Goal: Book appointment/travel/reservation

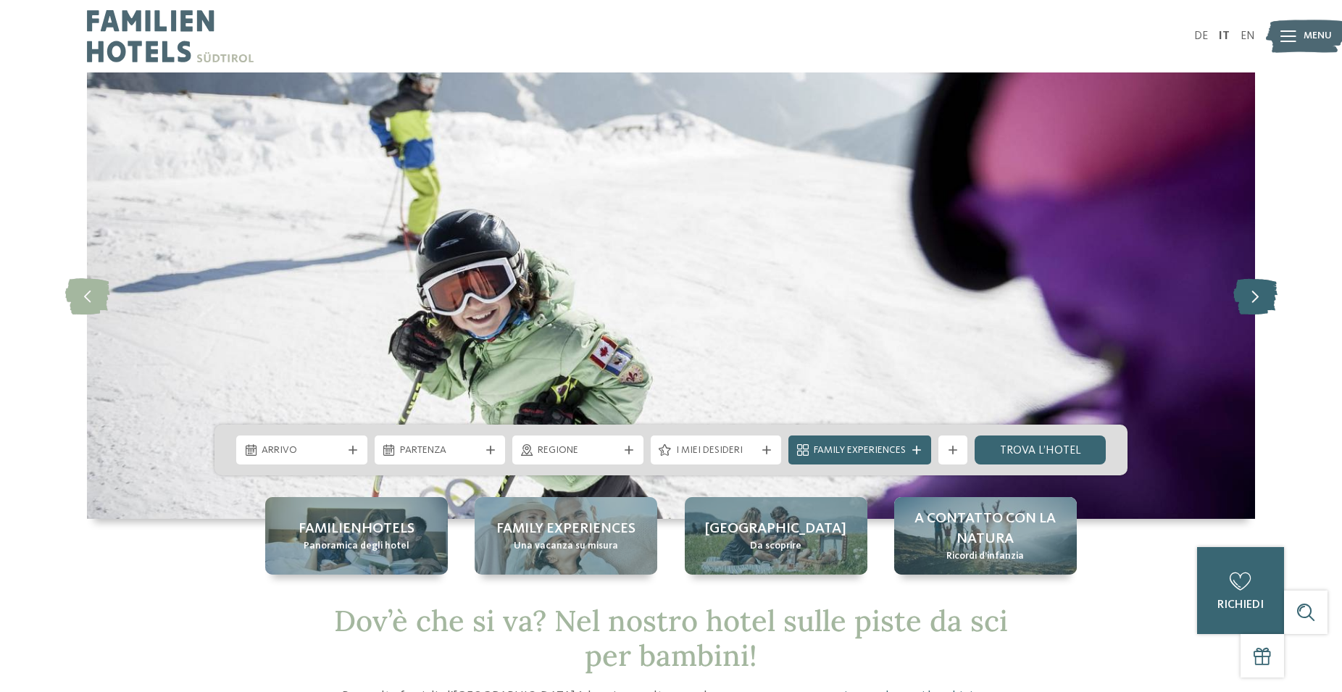
click at [1253, 298] on icon at bounding box center [1255, 295] width 44 height 36
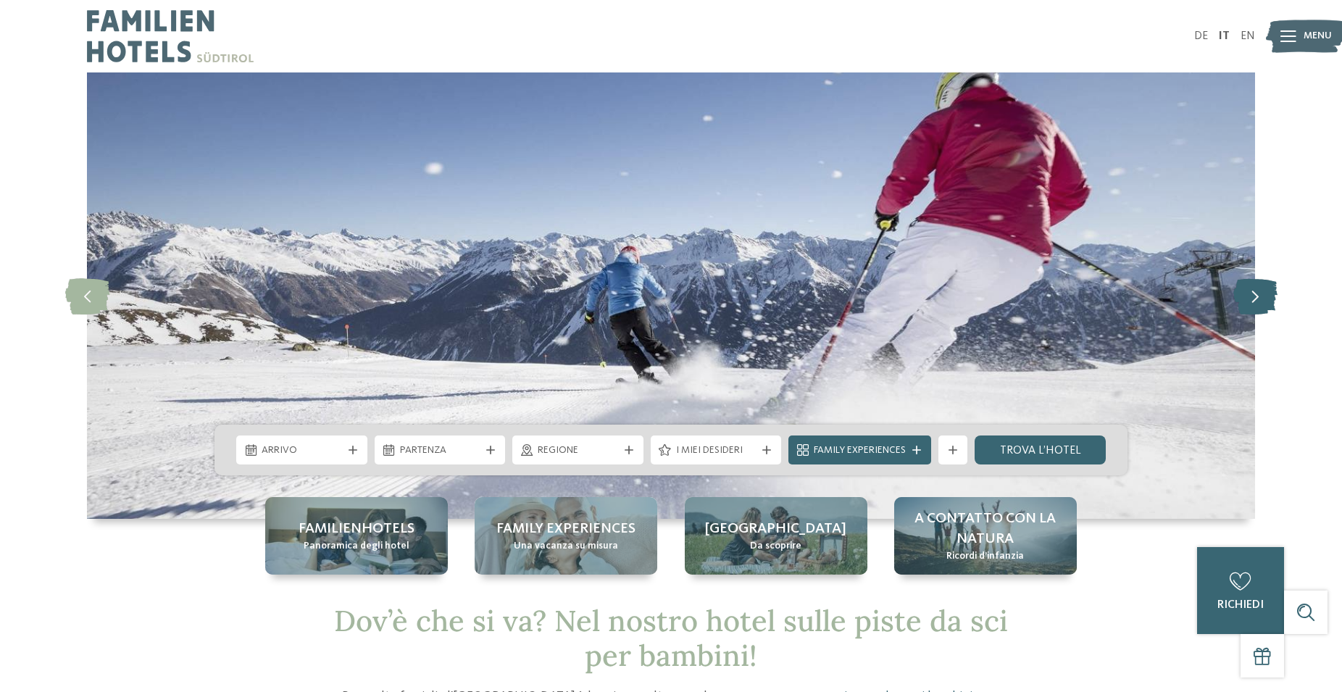
click at [1253, 298] on icon at bounding box center [1255, 295] width 44 height 36
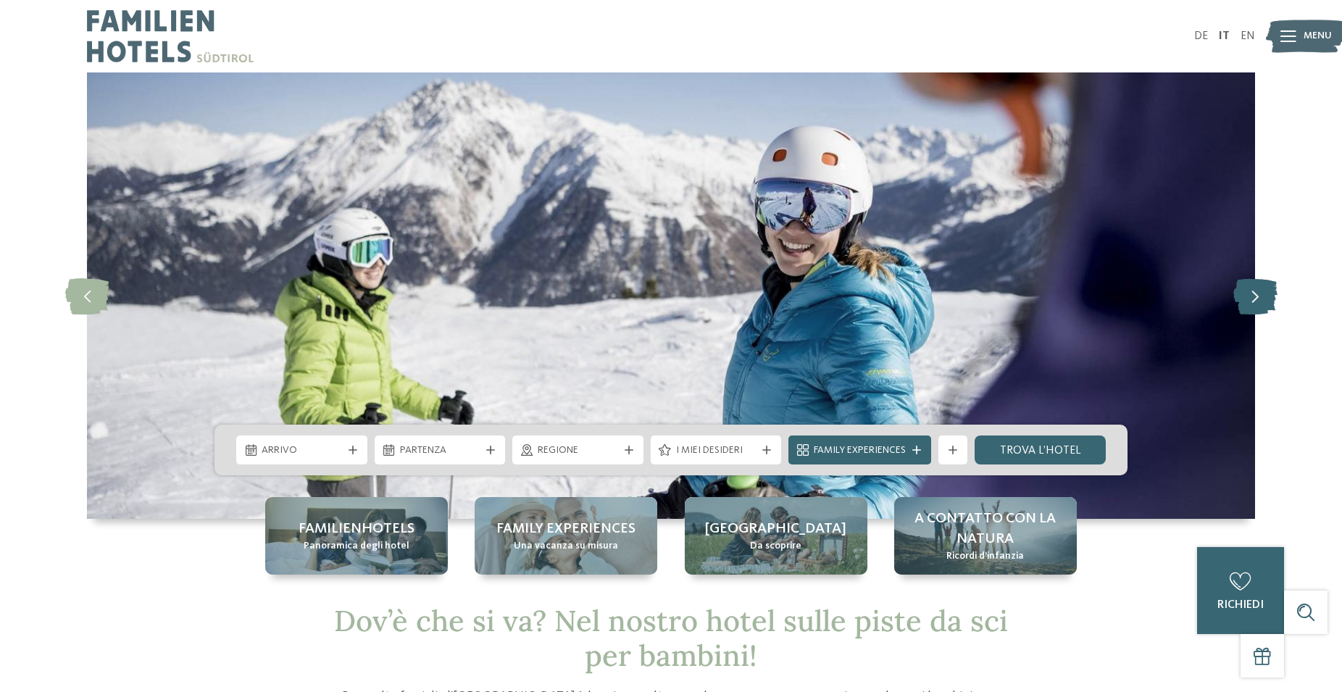
click at [1253, 298] on icon at bounding box center [1255, 295] width 44 height 36
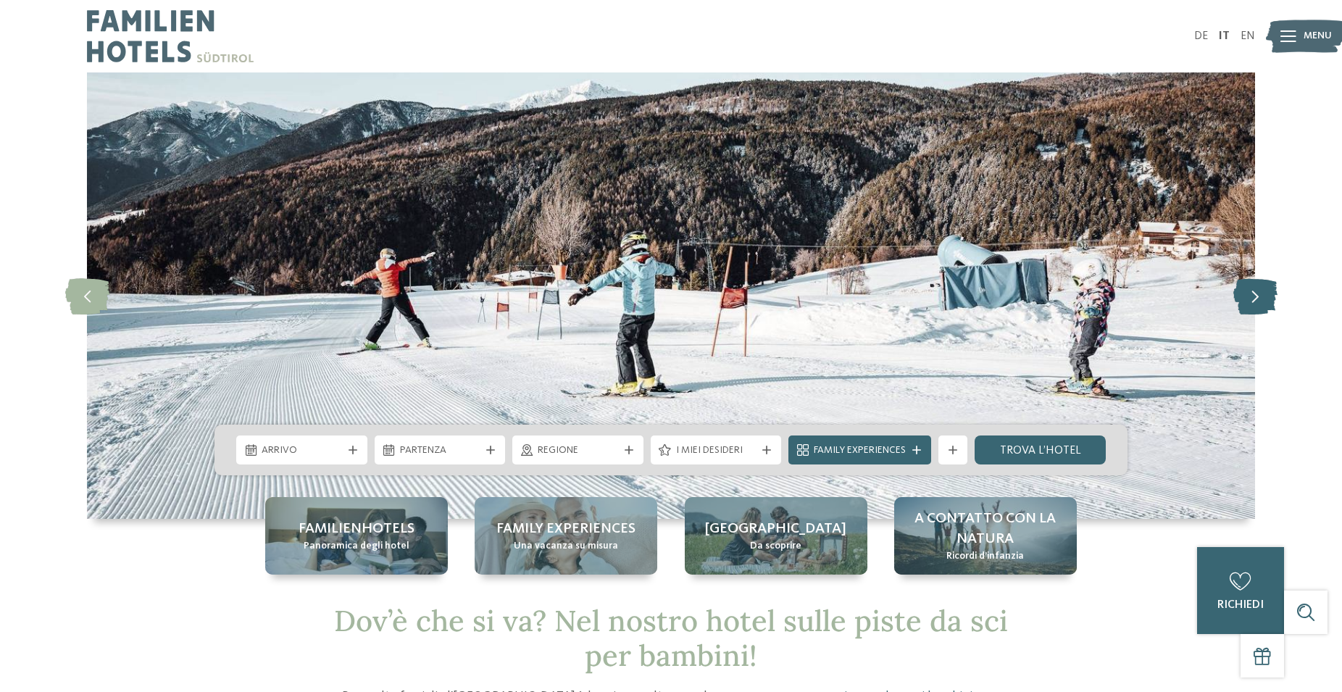
click at [1253, 298] on icon at bounding box center [1255, 295] width 44 height 36
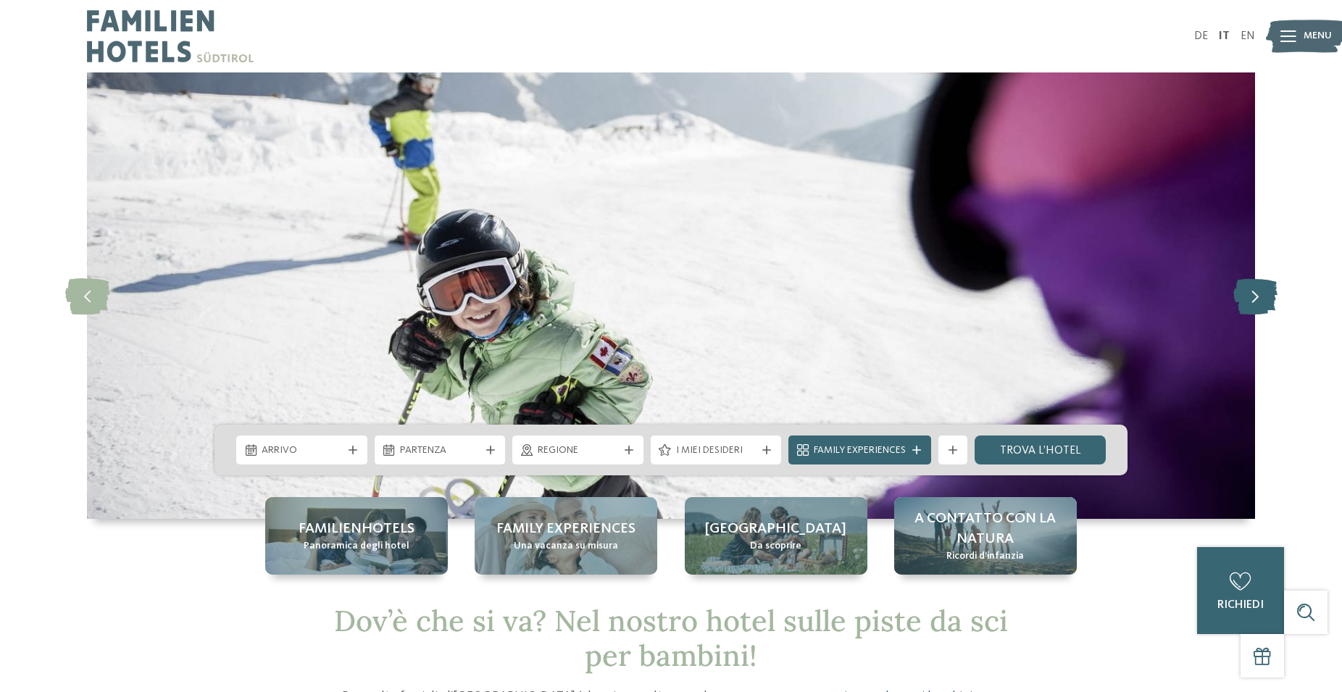
click at [1253, 298] on icon at bounding box center [1255, 295] width 44 height 36
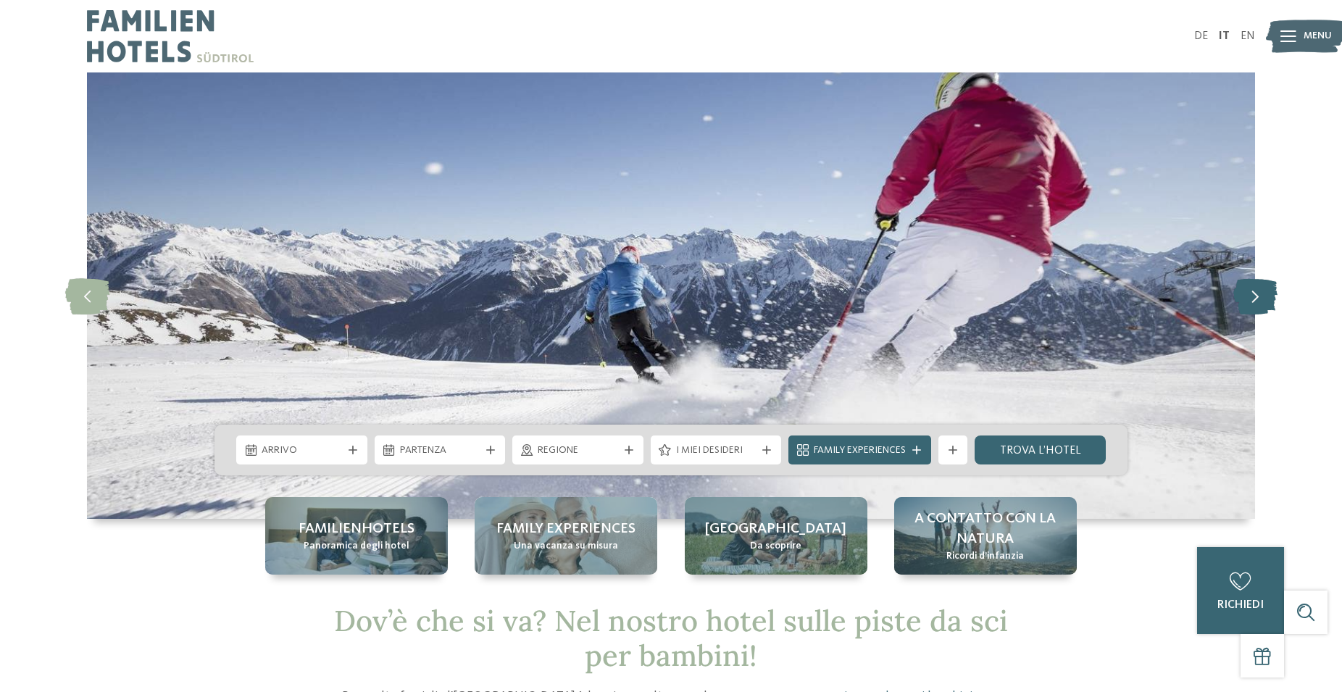
click at [1253, 298] on icon at bounding box center [1255, 295] width 44 height 36
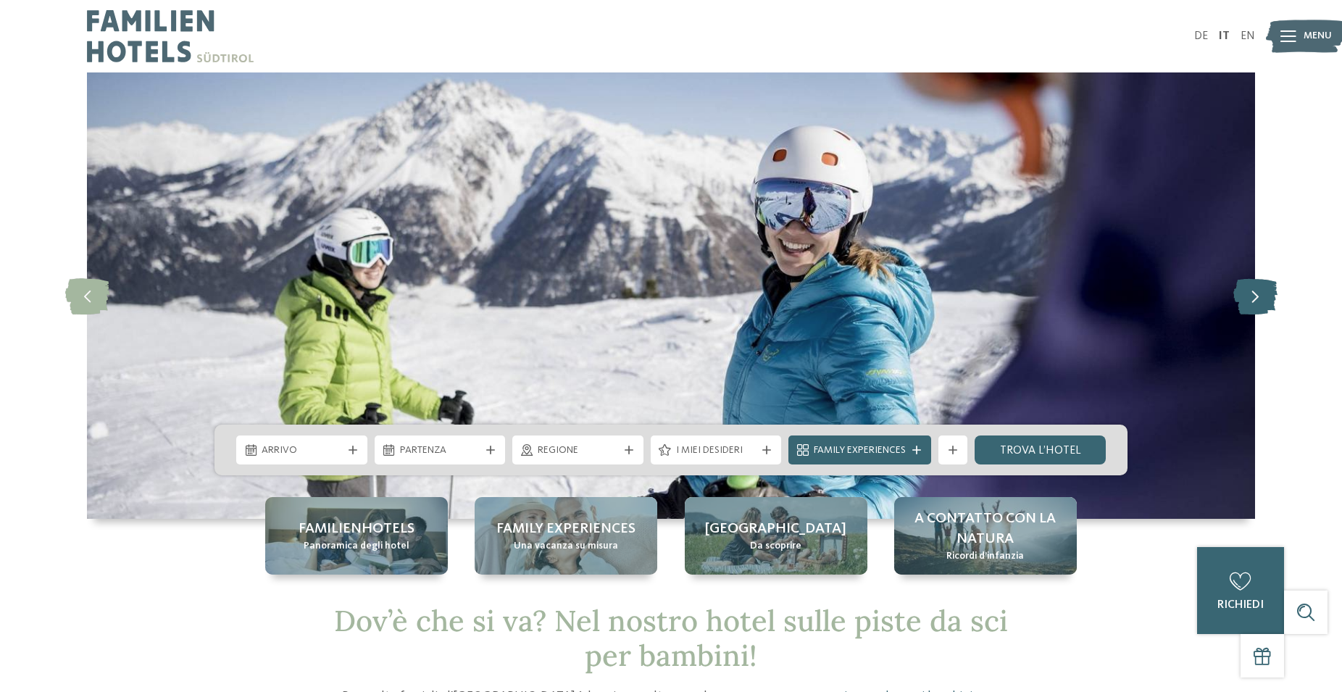
click at [1253, 298] on icon at bounding box center [1255, 295] width 44 height 36
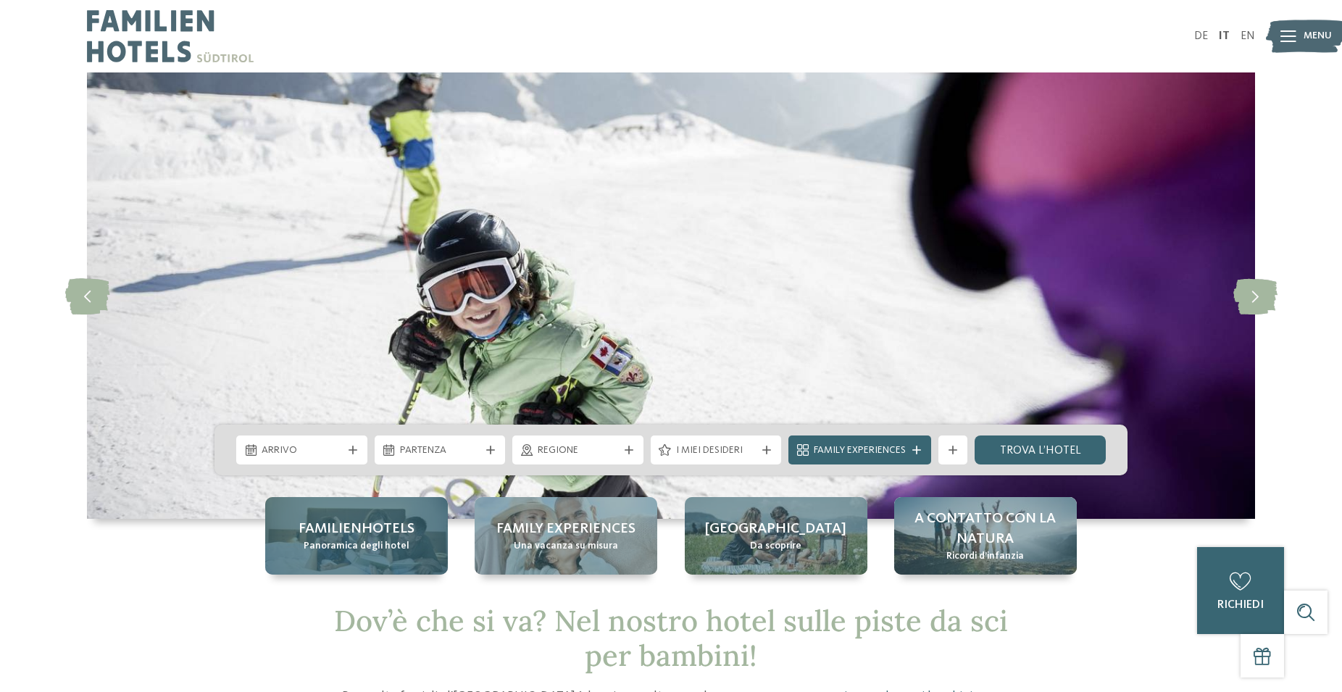
click at [355, 541] on span "Panoramica degli hotel" at bounding box center [357, 546] width 106 height 14
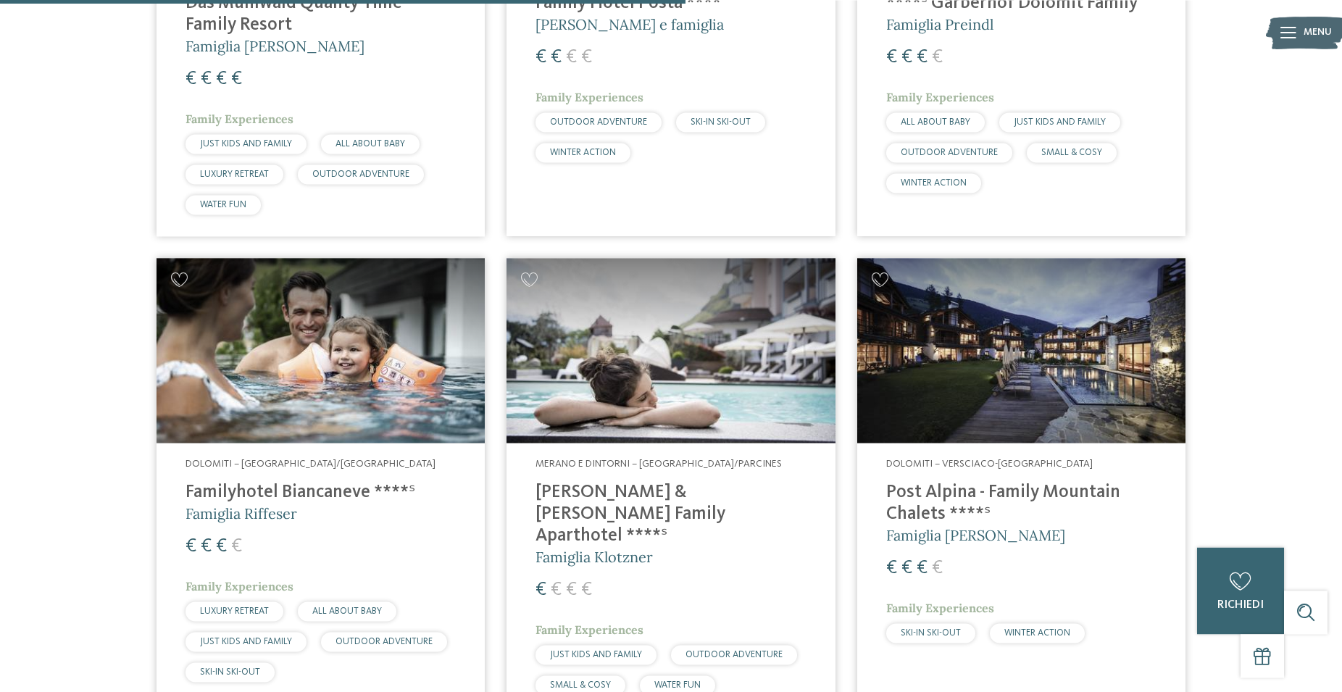
scroll to position [2660, 0]
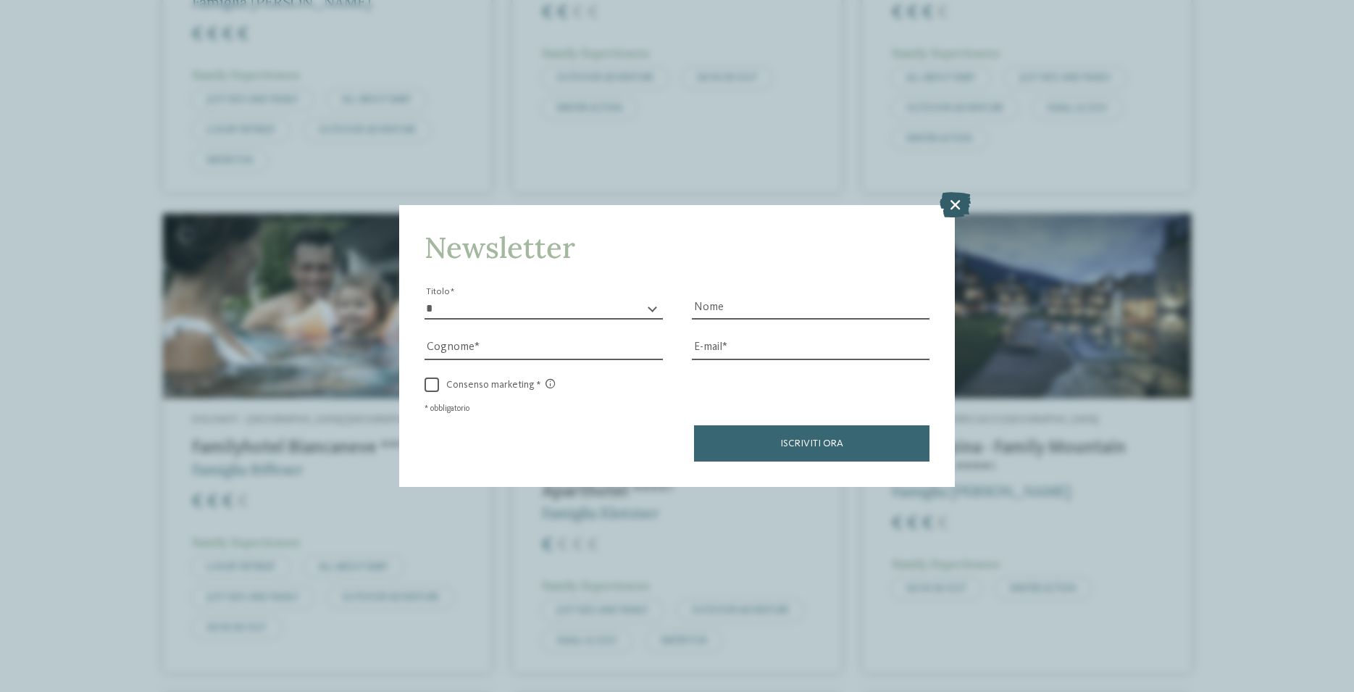
click at [951, 202] on icon at bounding box center [955, 204] width 31 height 25
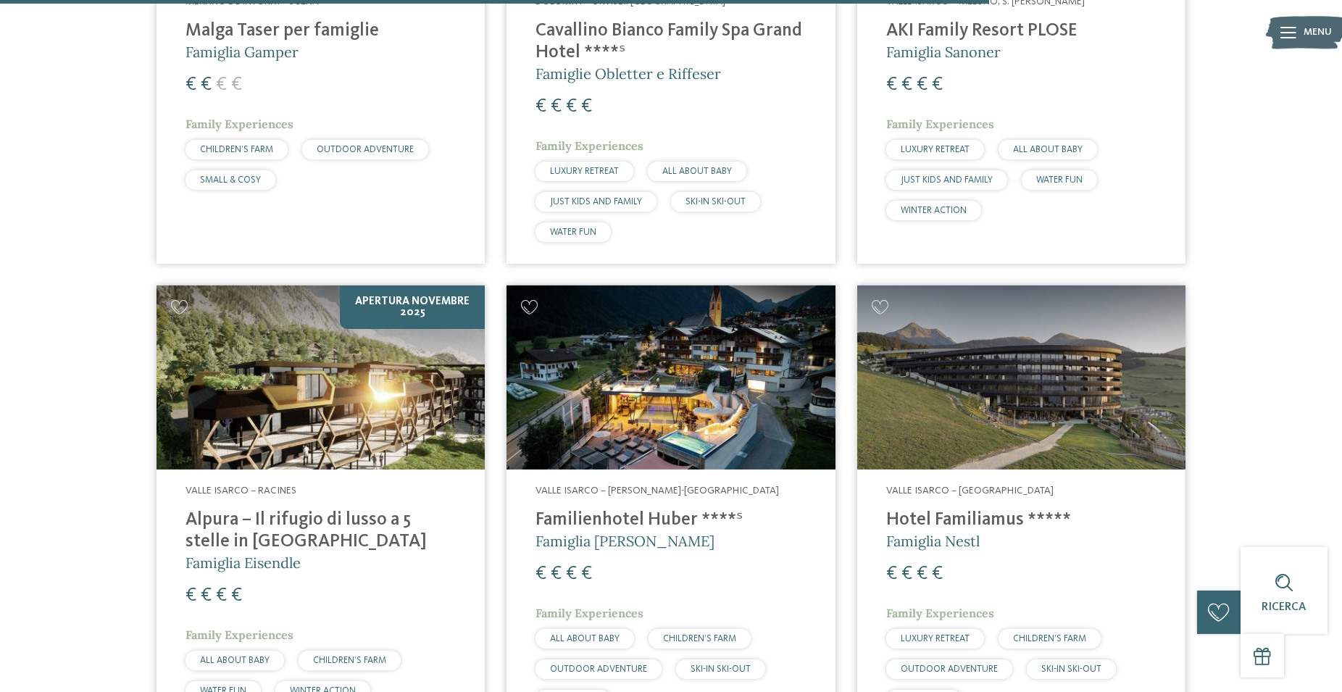
scroll to position [3547, 0]
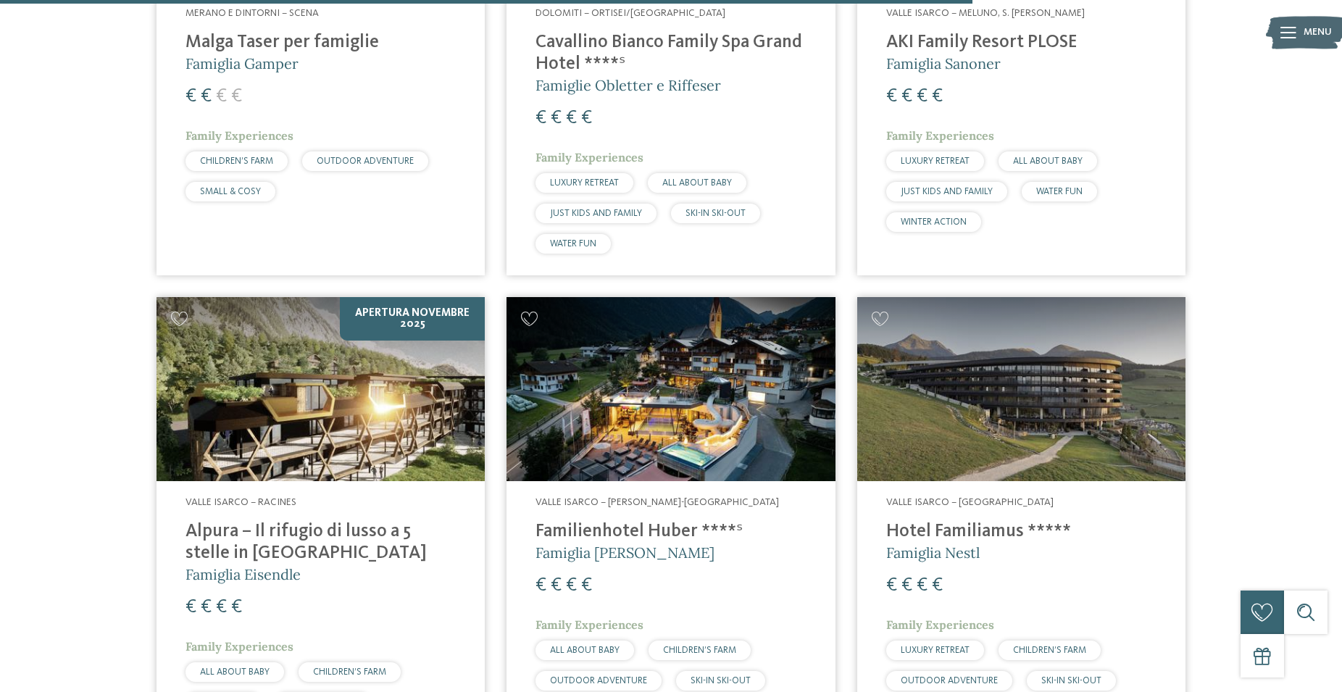
click at [331, 370] on img at bounding box center [320, 389] width 328 height 185
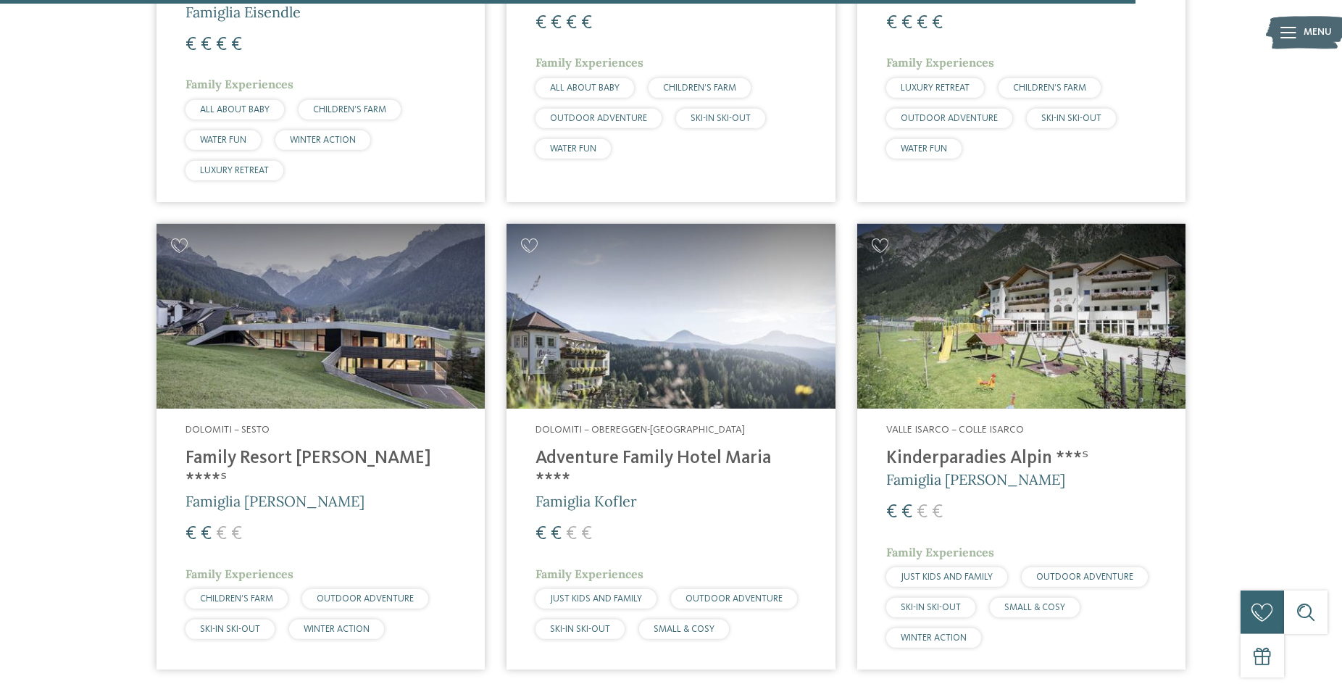
scroll to position [4064, 0]
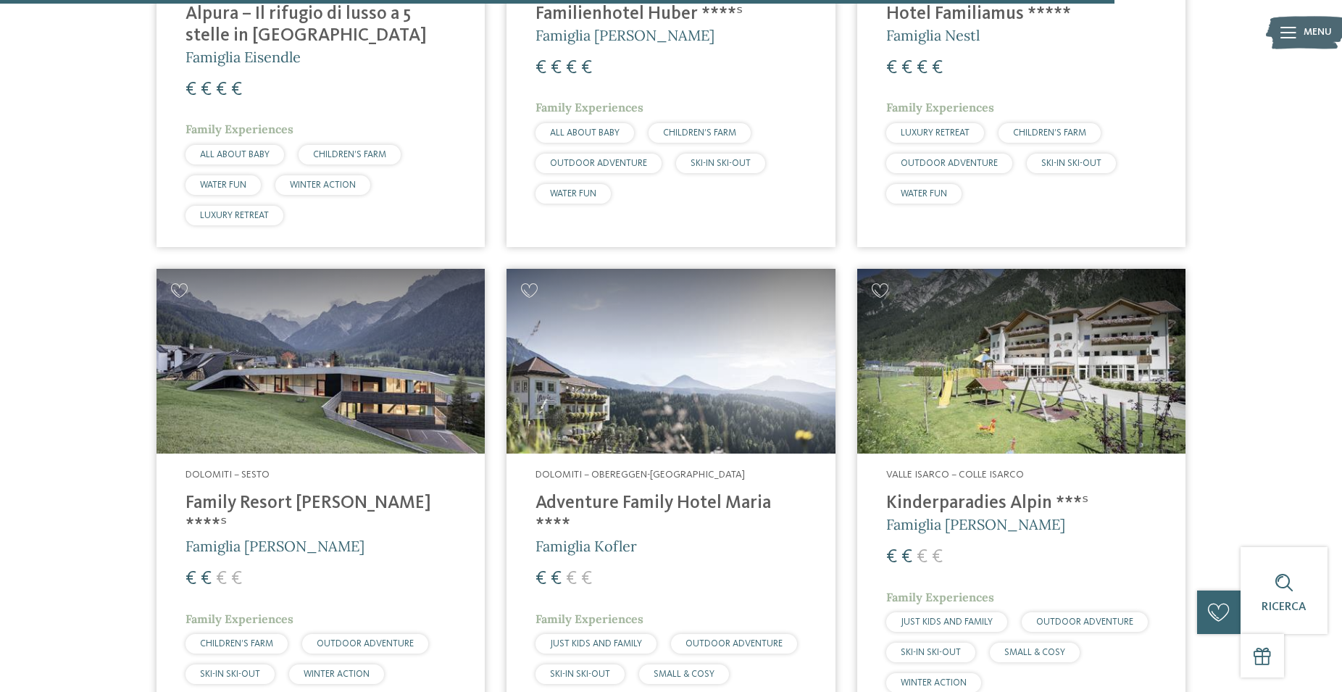
click at [407, 350] on img at bounding box center [320, 361] width 328 height 185
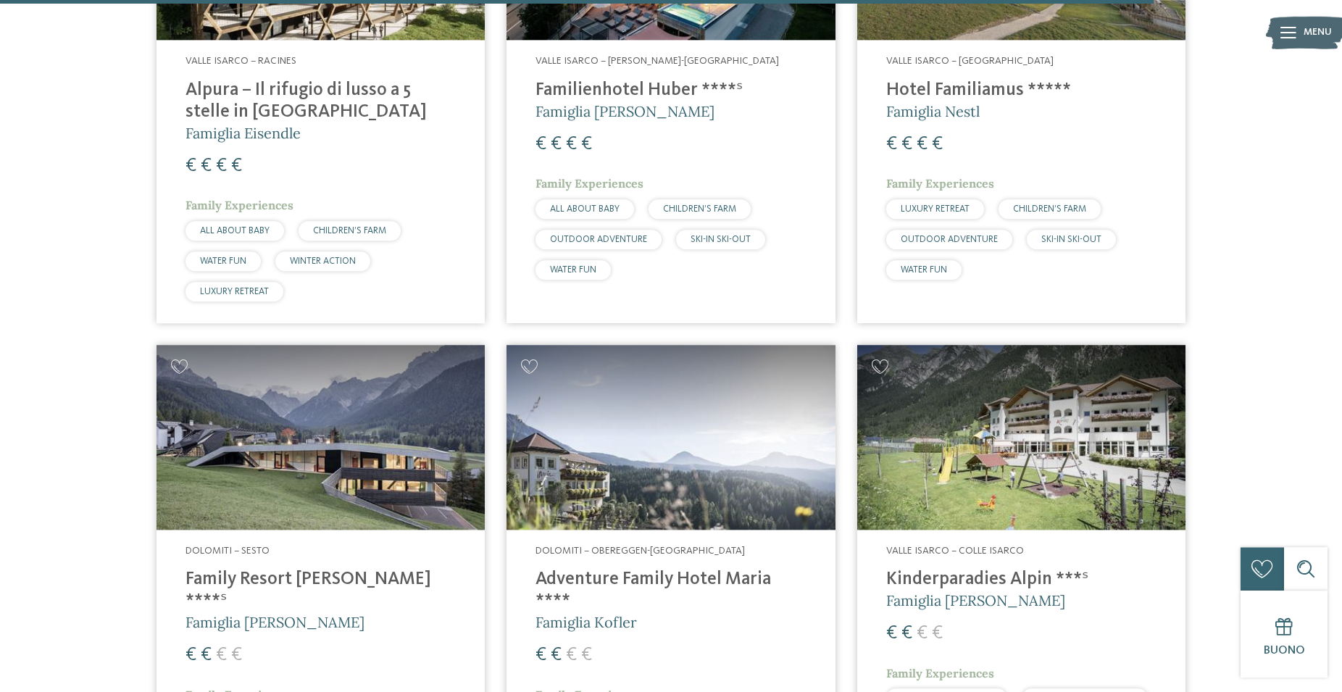
scroll to position [3917, 0]
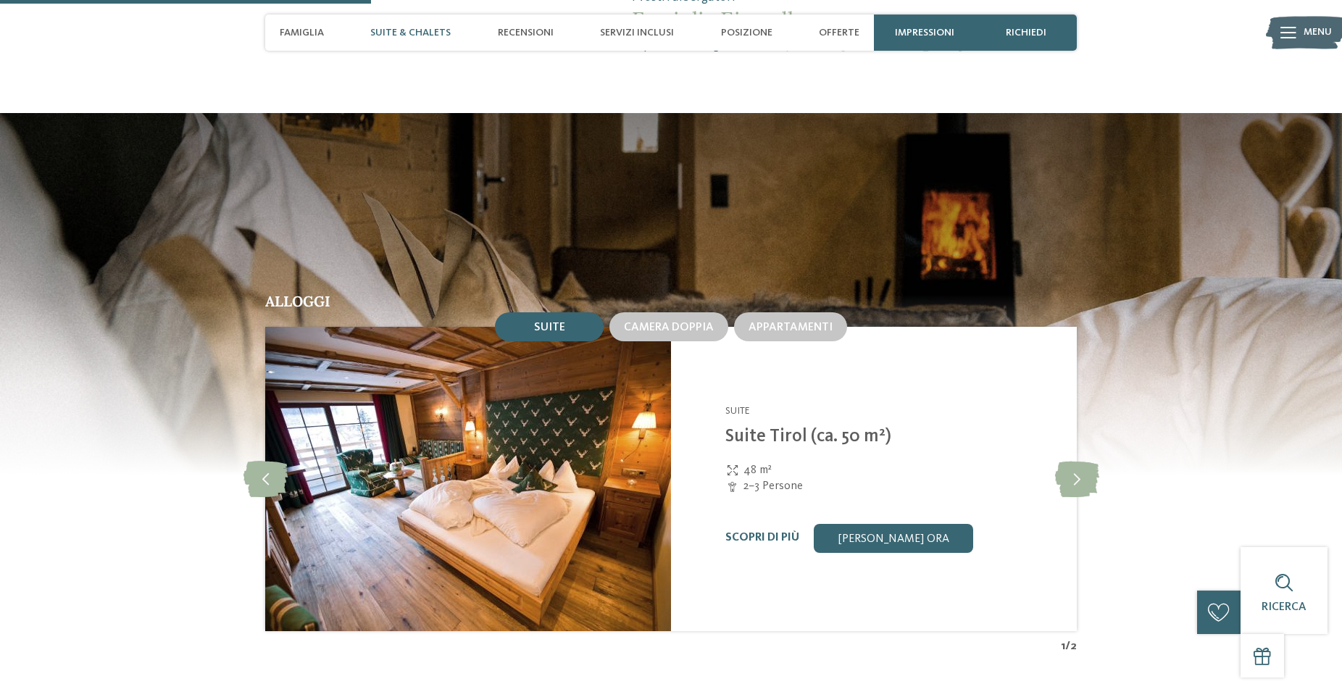
scroll to position [1330, 0]
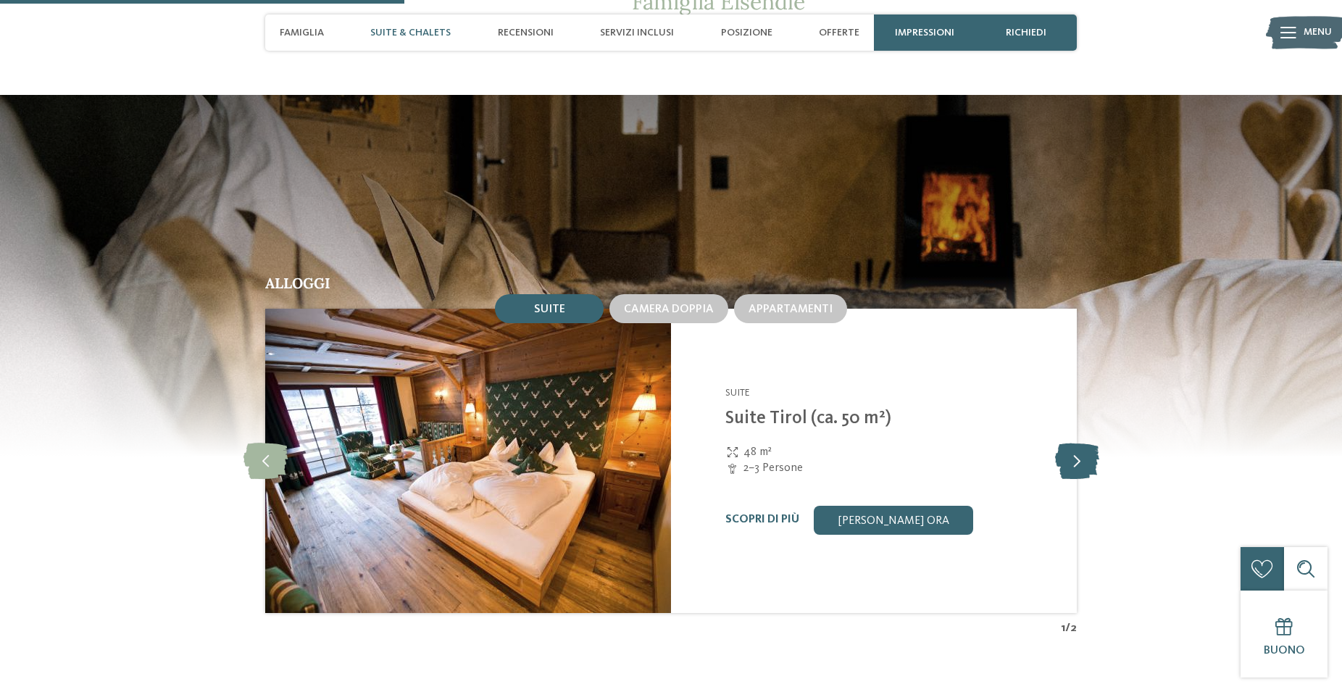
click at [1080, 443] on icon at bounding box center [1077, 461] width 44 height 36
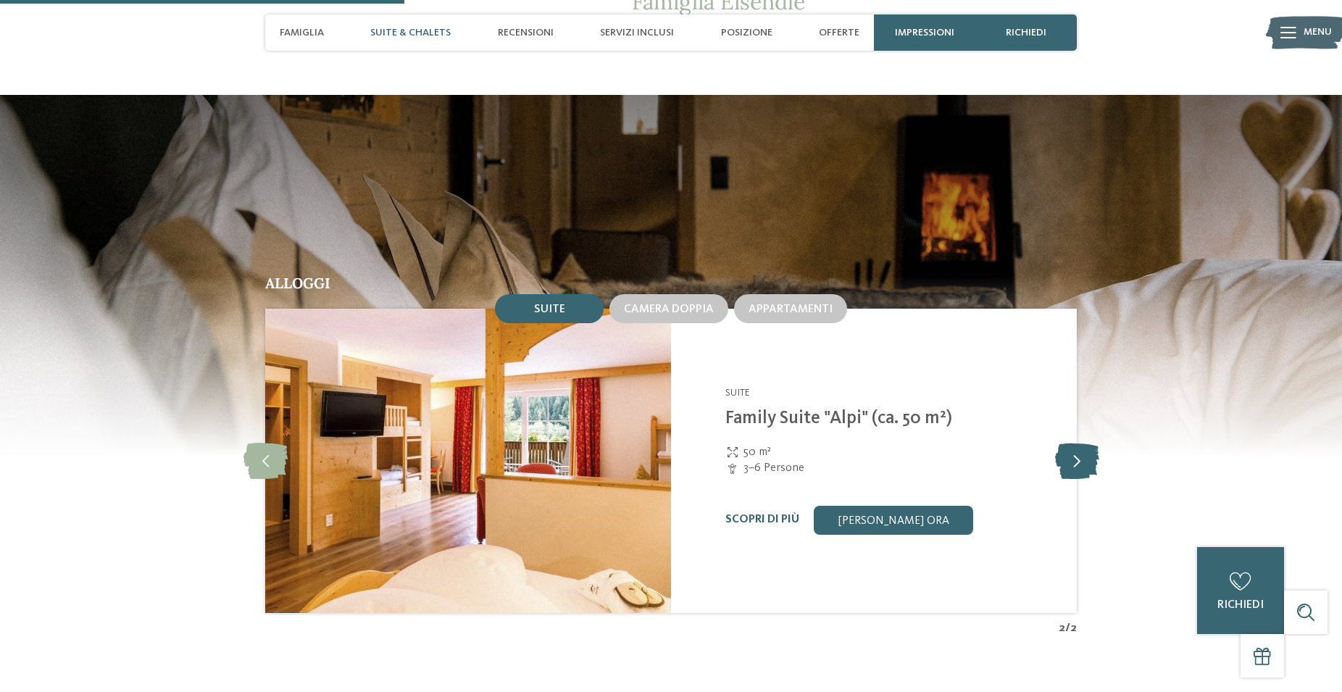
click at [1080, 443] on icon at bounding box center [1077, 461] width 44 height 36
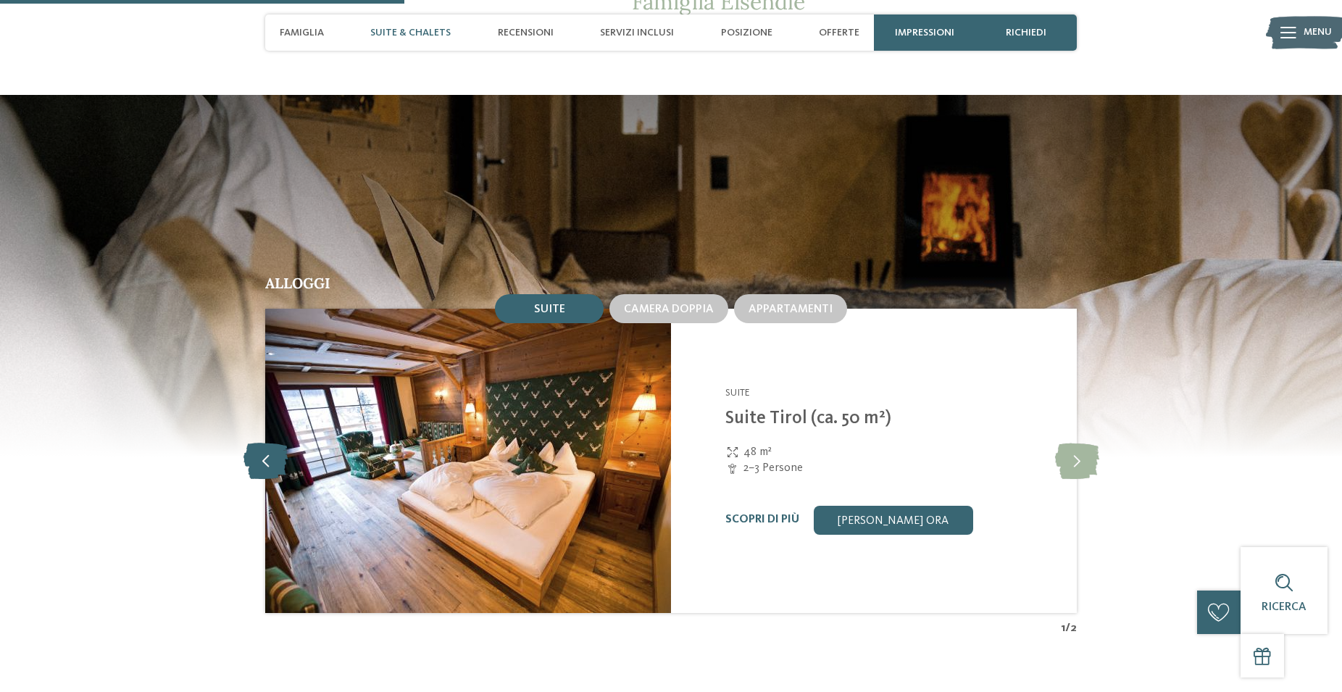
click at [255, 452] on icon at bounding box center [265, 461] width 44 height 36
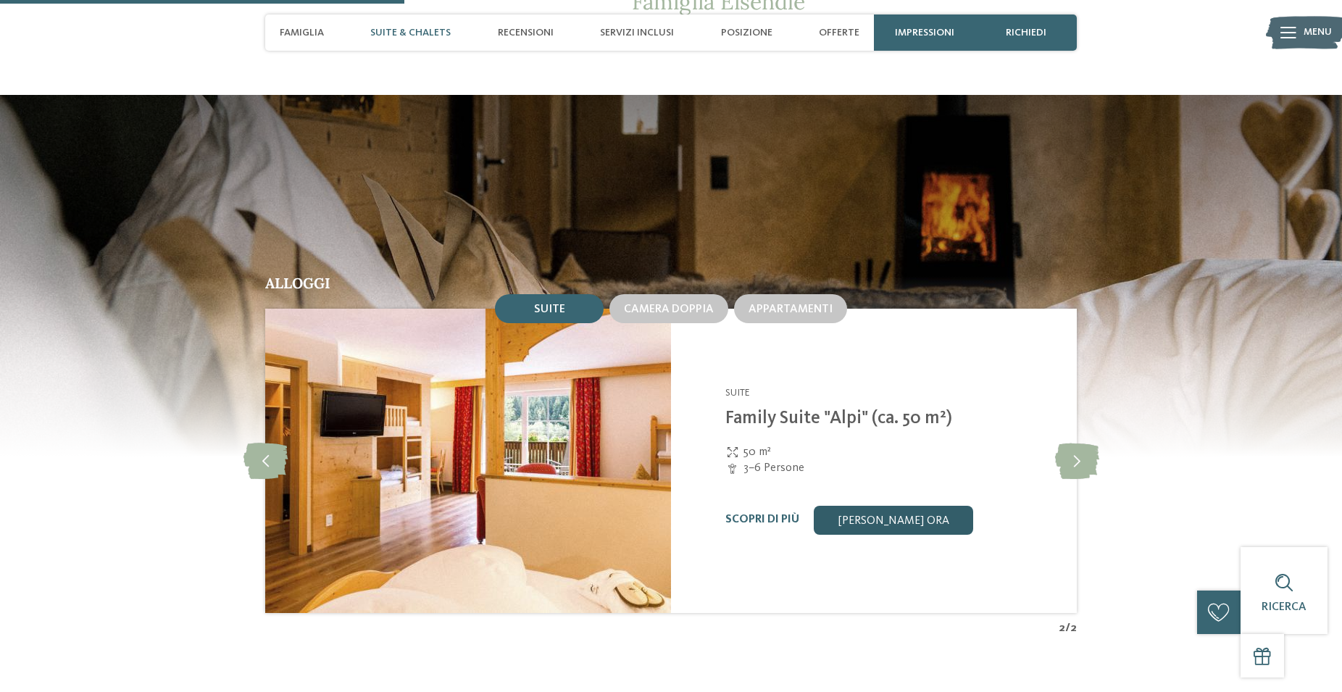
click at [895, 506] on link "[PERSON_NAME] ora" at bounding box center [893, 520] width 159 height 29
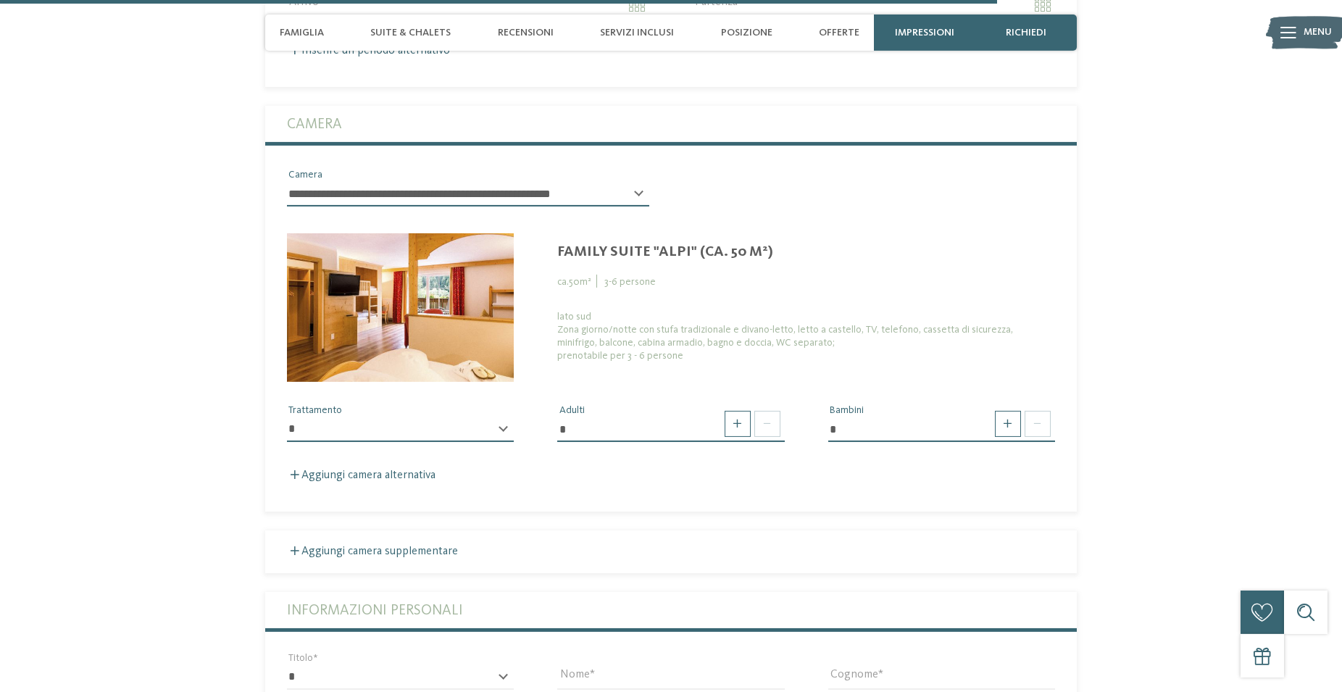
scroll to position [3488, 0]
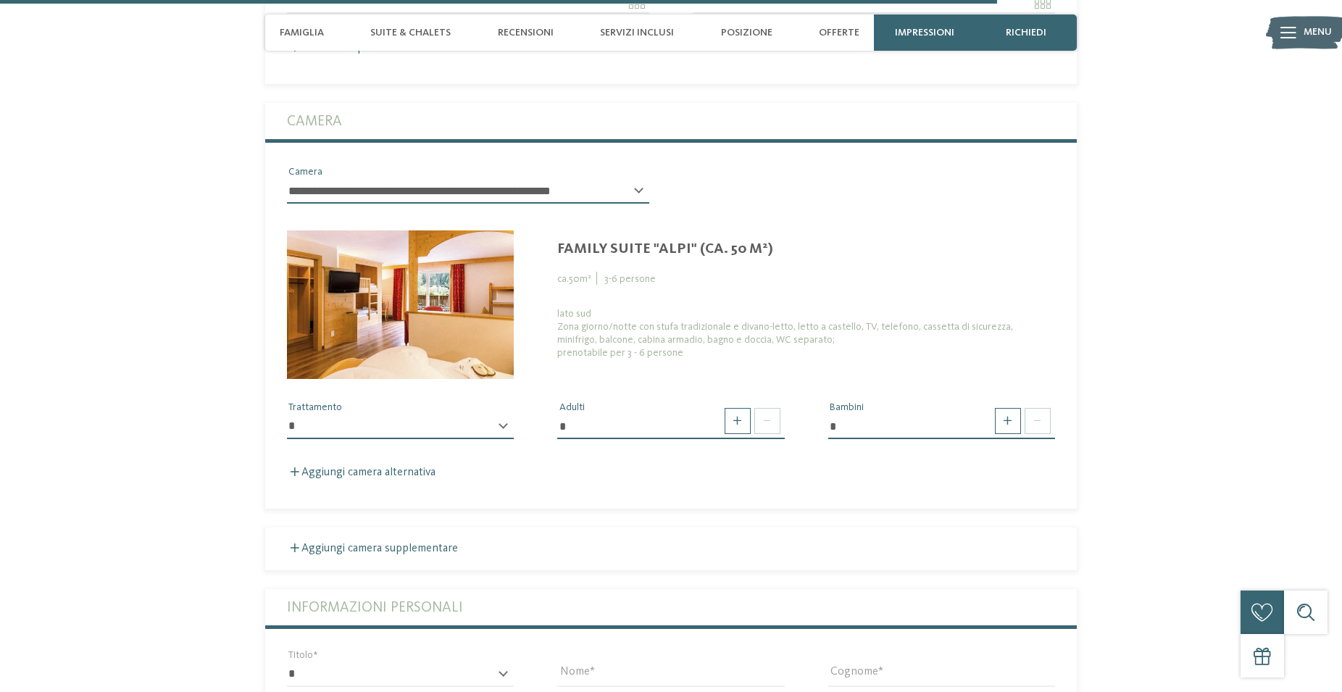
click at [504, 419] on div "**********" at bounding box center [400, 432] width 227 height 37
click at [501, 420] on div "**********" at bounding box center [400, 432] width 227 height 37
click at [767, 418] on span at bounding box center [767, 421] width 26 height 26
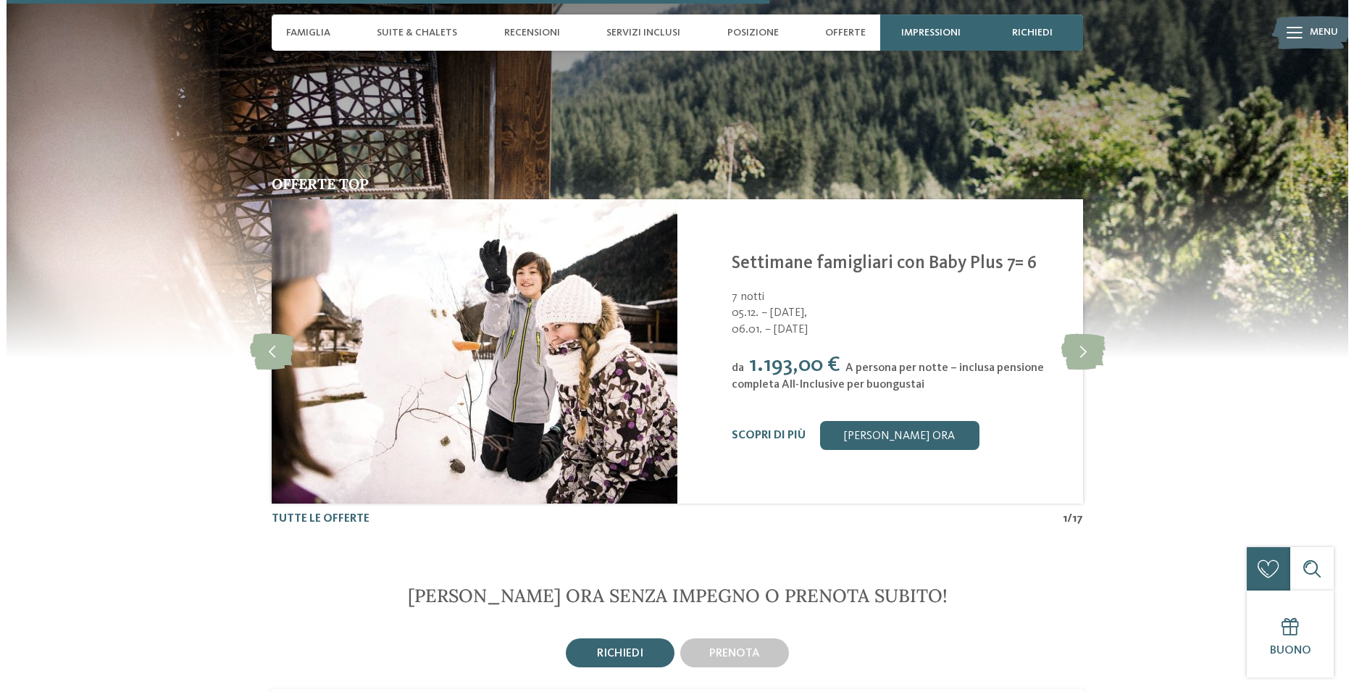
scroll to position [2749, 0]
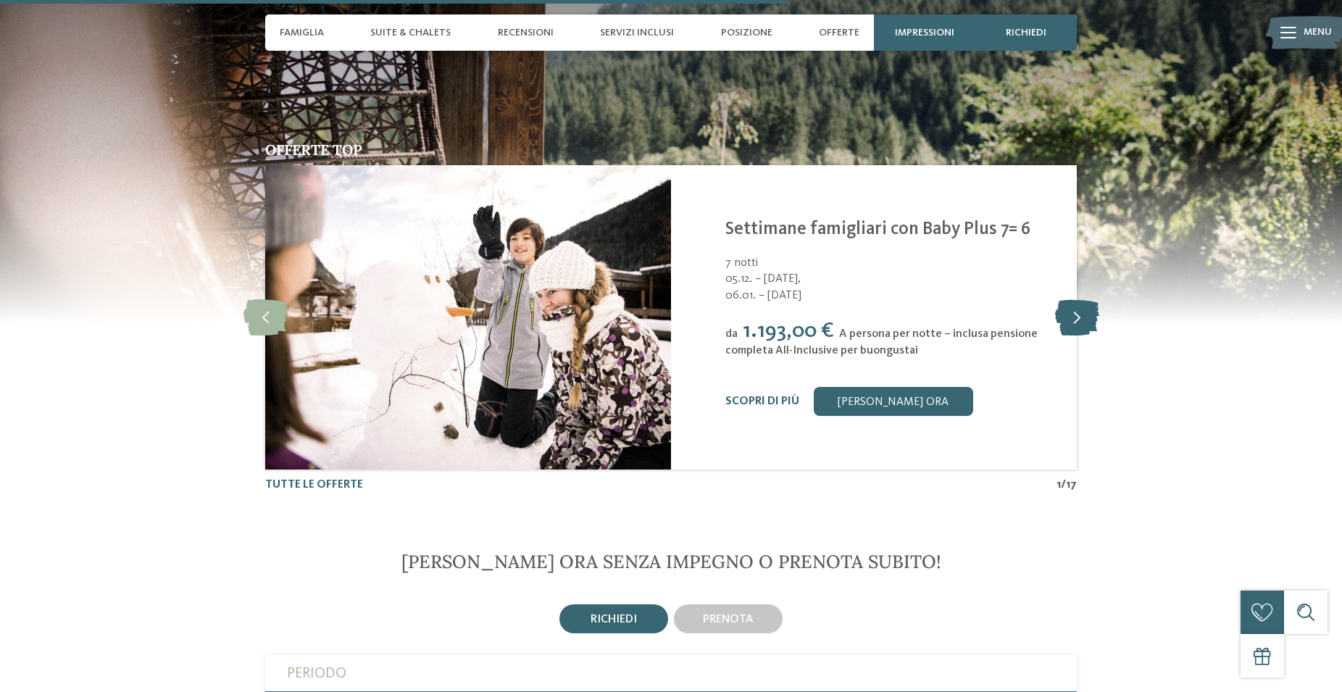
click at [1074, 307] on icon at bounding box center [1077, 317] width 44 height 36
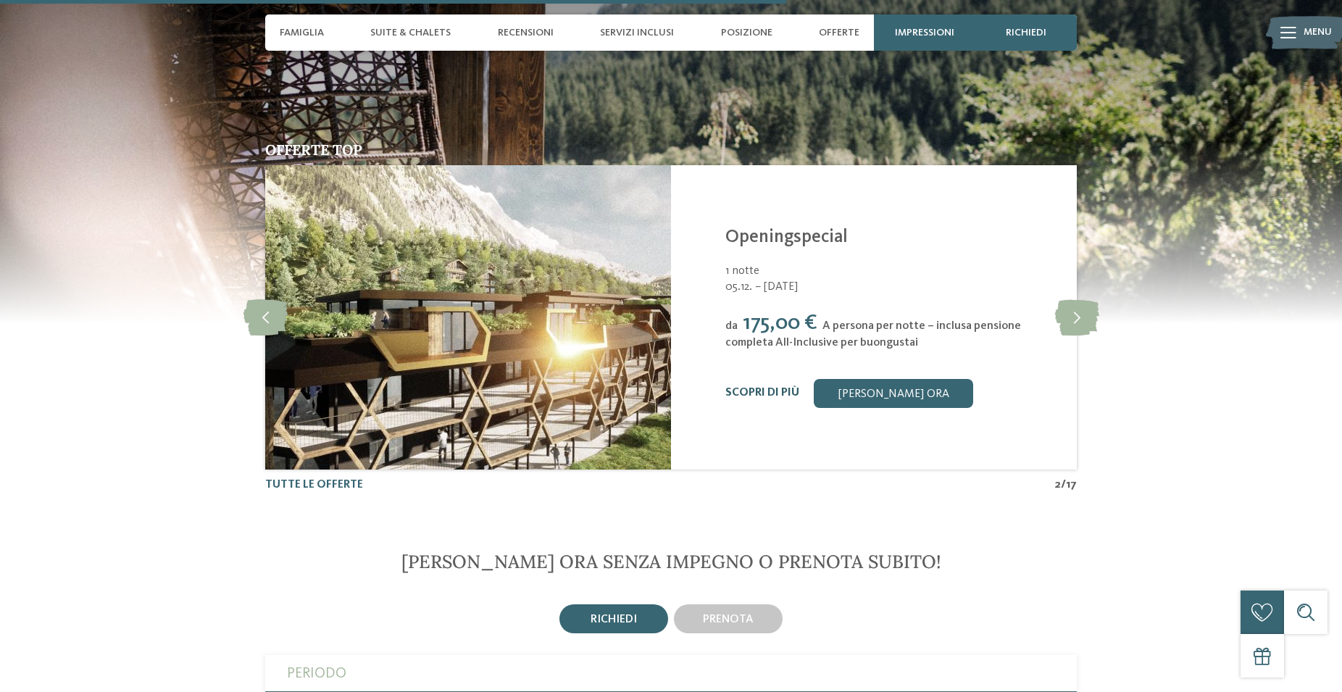
click at [734, 387] on link "Scopri di più" at bounding box center [762, 393] width 74 height 12
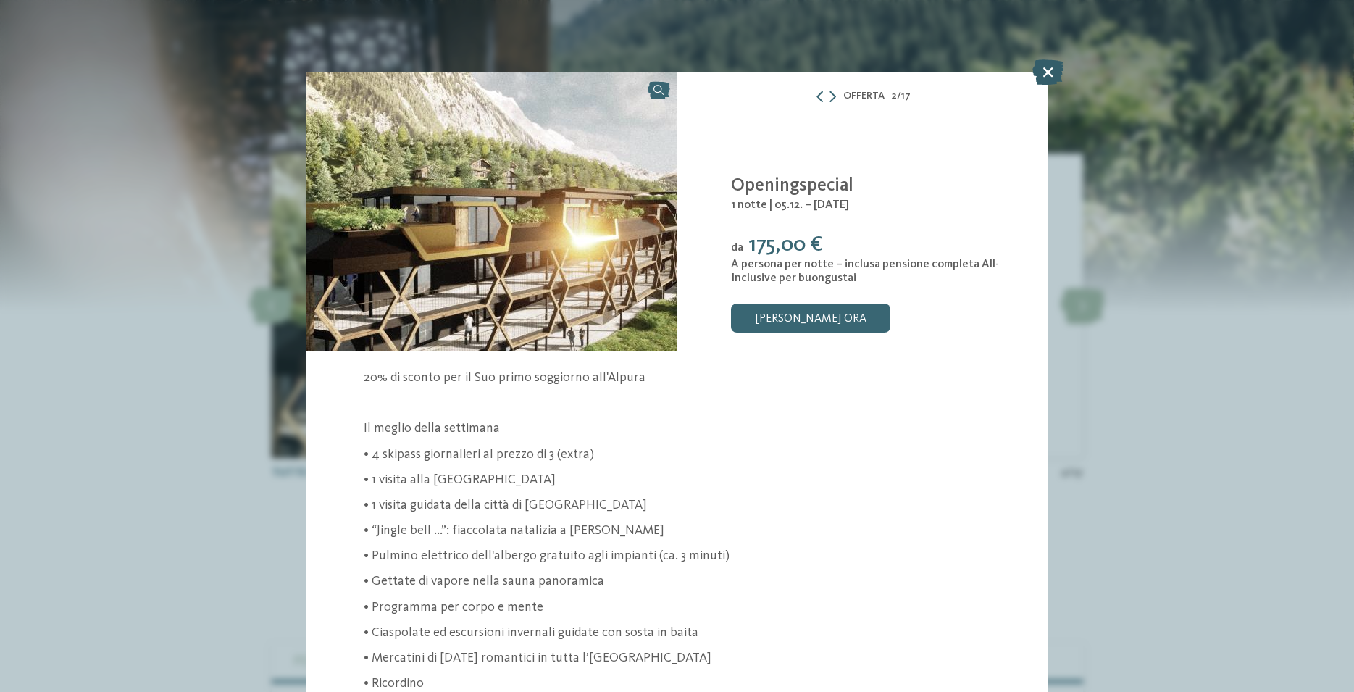
click at [1049, 72] on icon at bounding box center [1047, 71] width 31 height 25
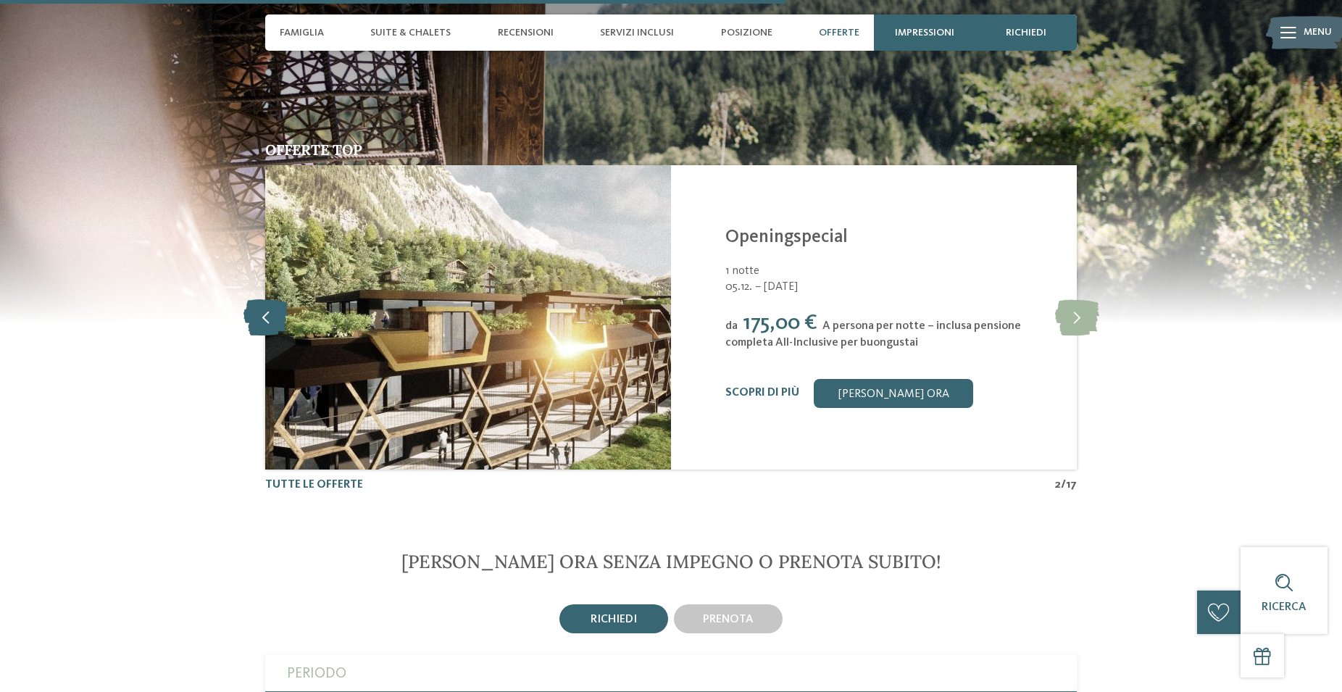
click at [267, 312] on icon at bounding box center [265, 317] width 44 height 36
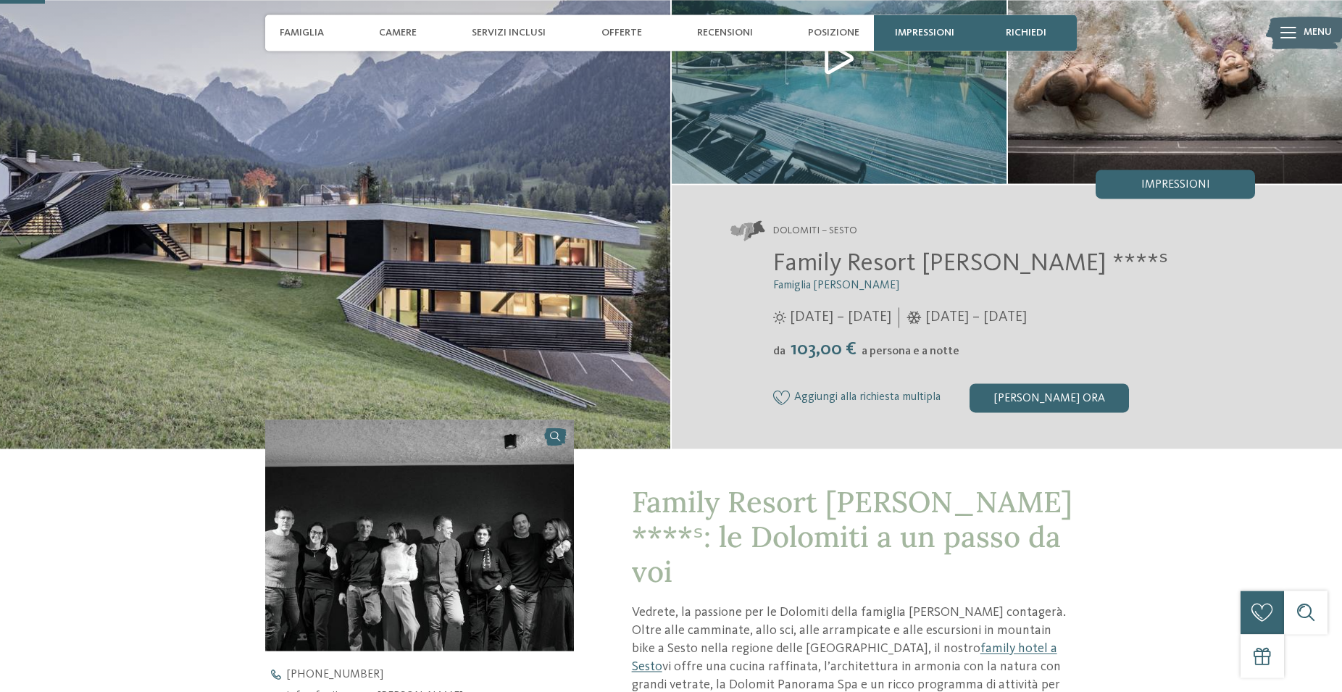
scroll to position [148, 0]
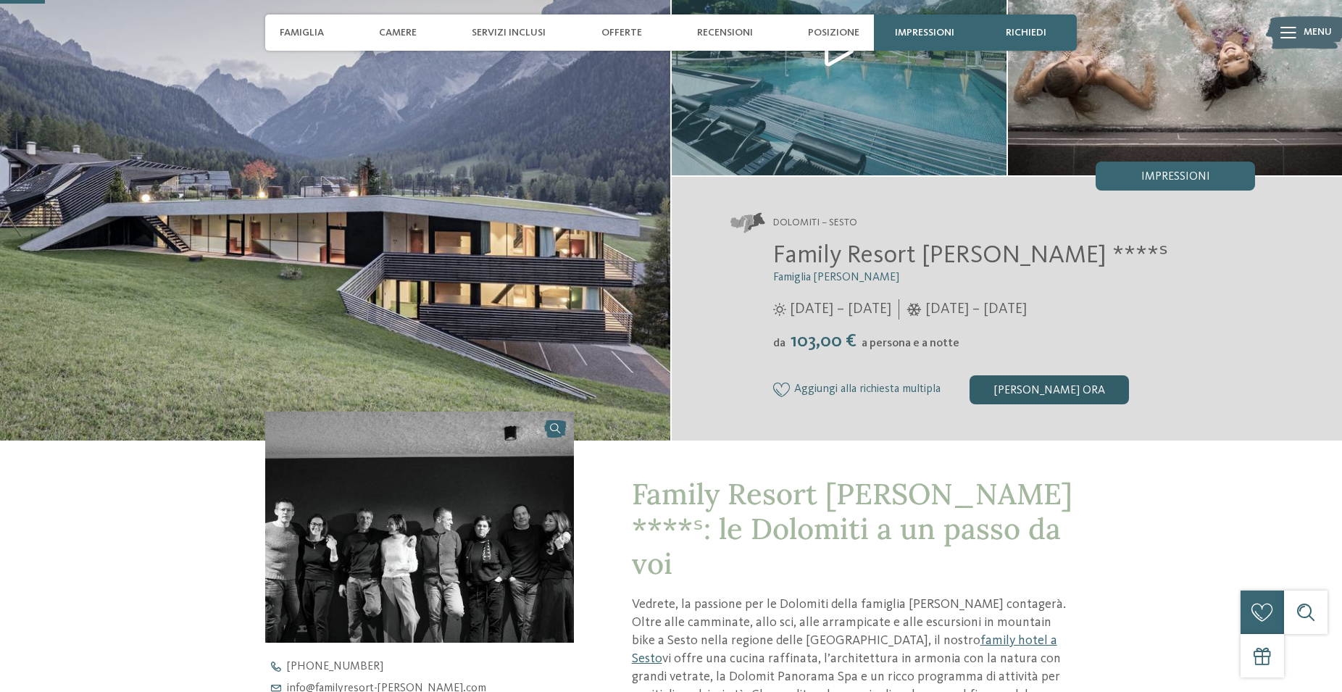
click at [1069, 388] on div "[PERSON_NAME] ora" at bounding box center [1048, 389] width 159 height 29
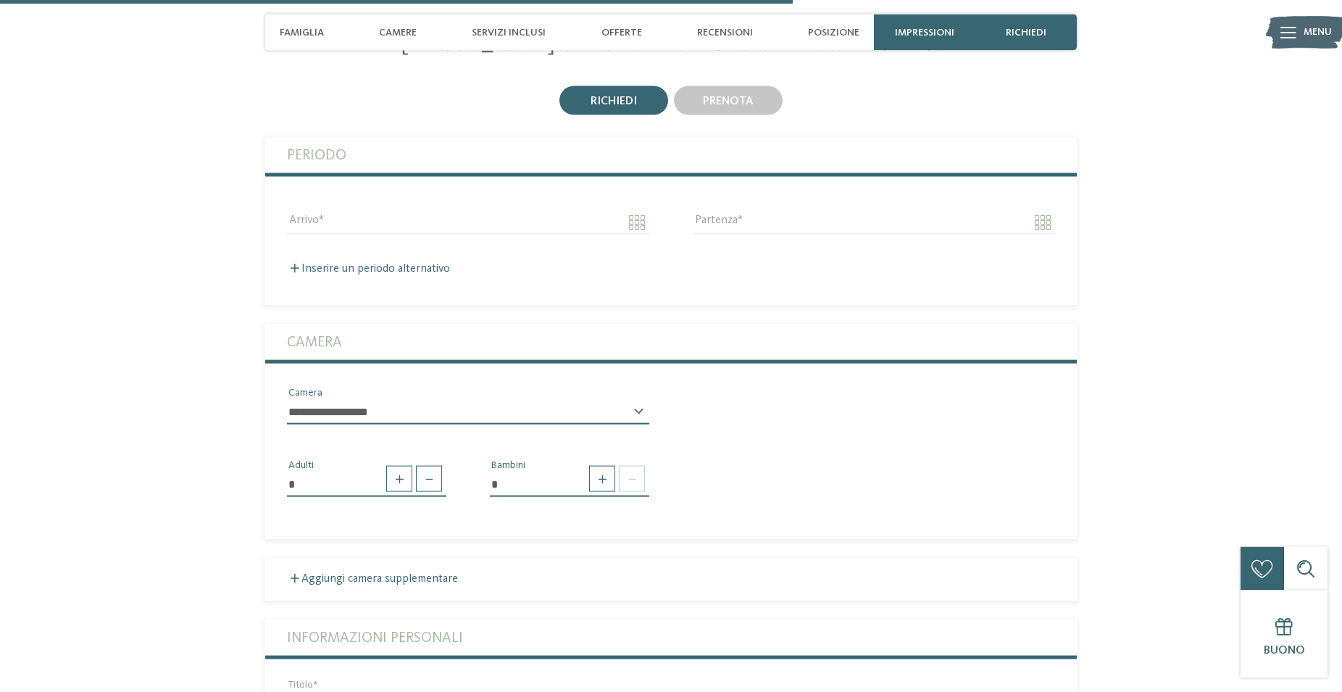
scroll to position [2602, 0]
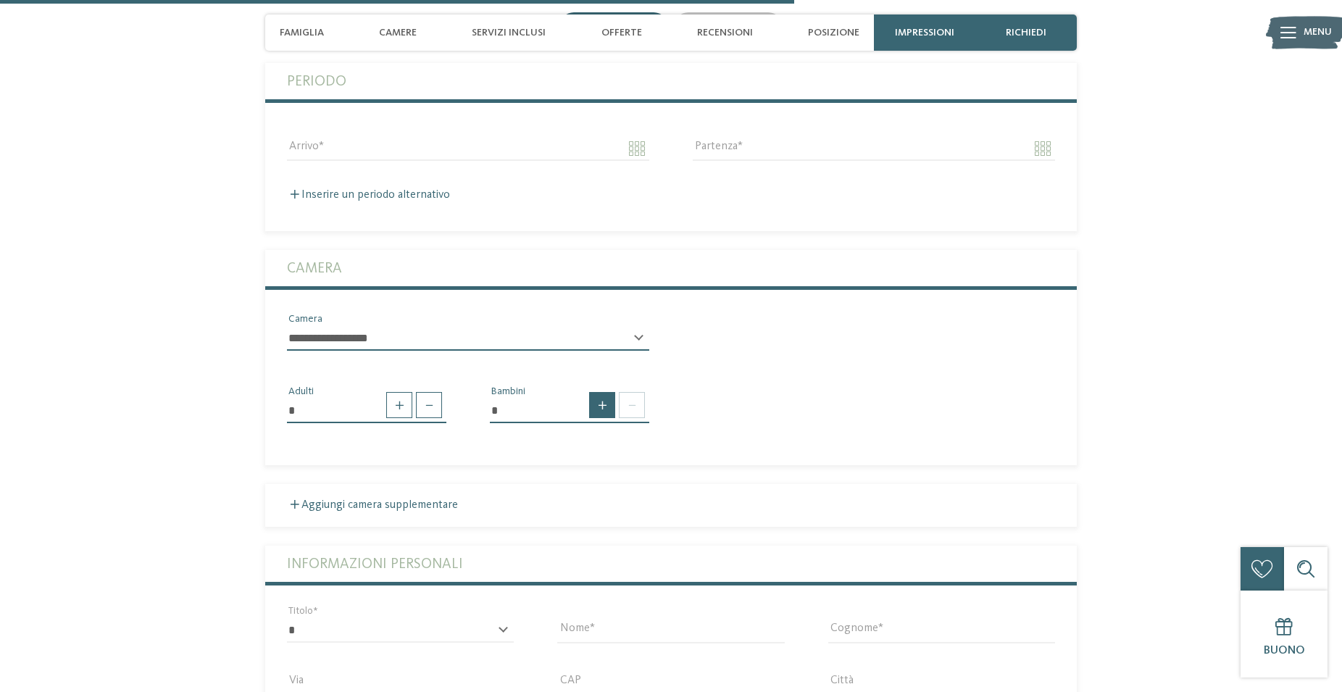
click at [604, 392] on span at bounding box center [602, 405] width 26 height 26
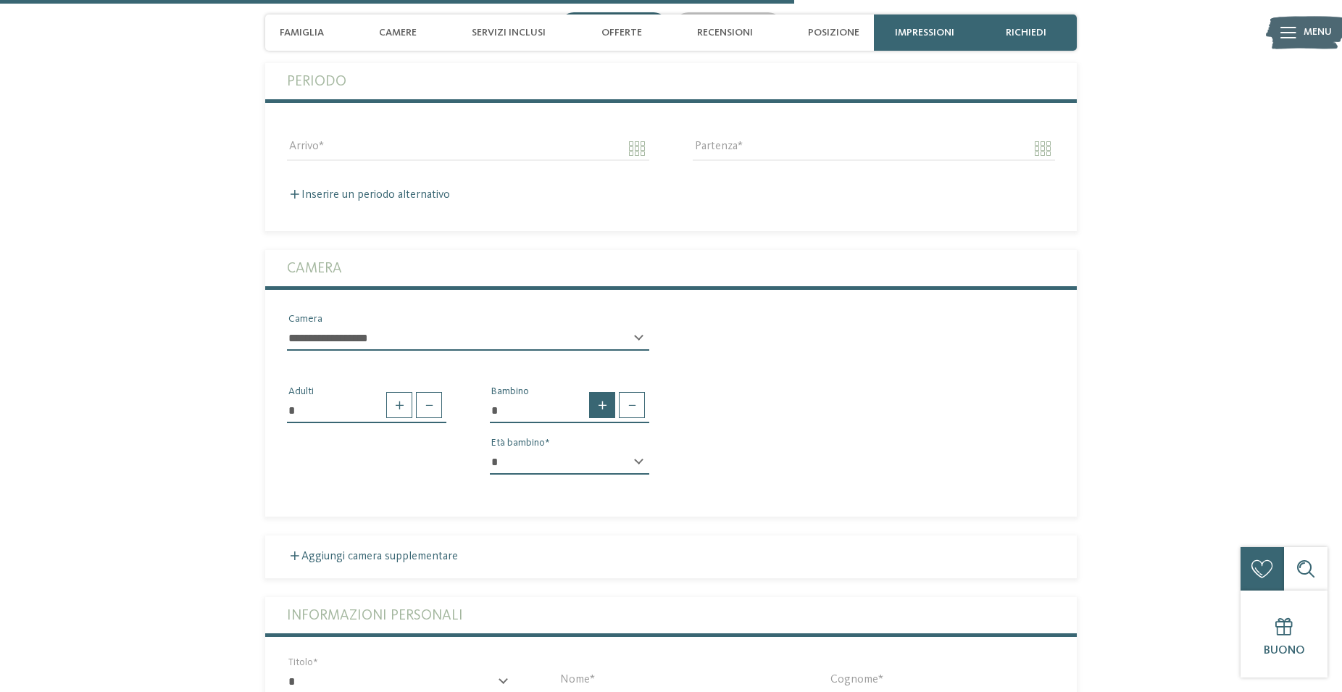
click at [604, 392] on span at bounding box center [602, 405] width 26 height 26
type input "*"
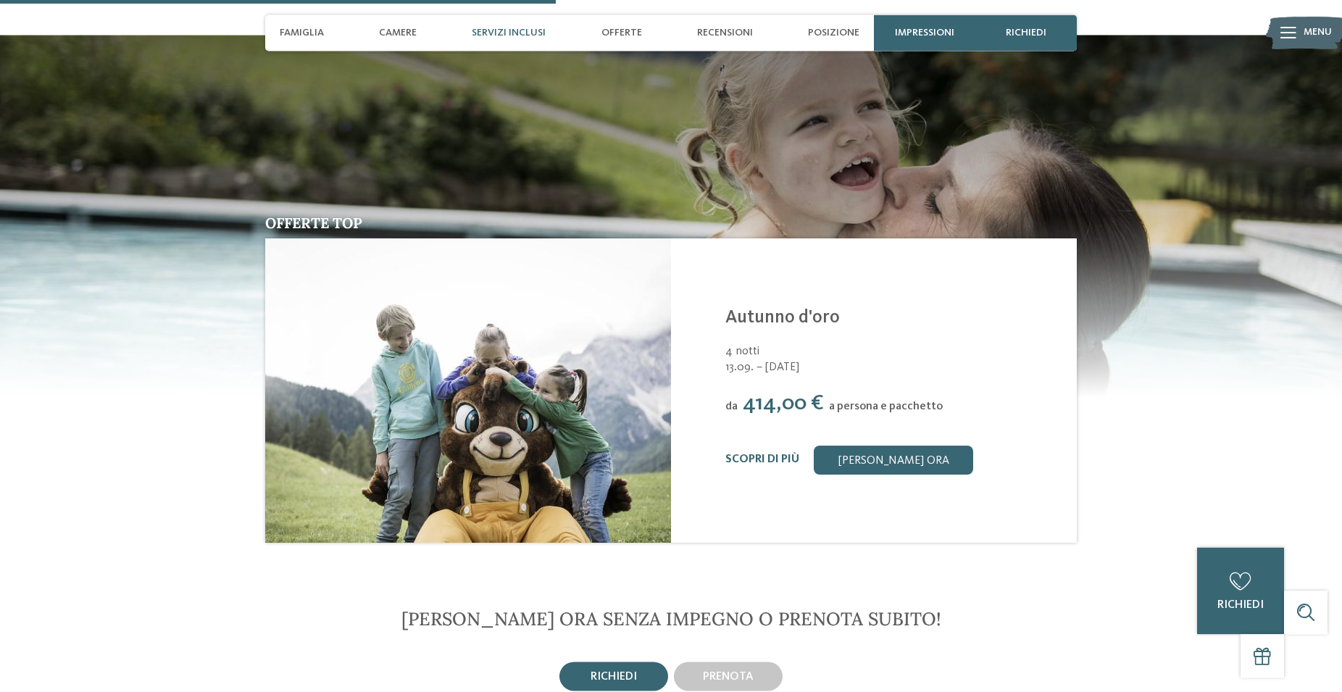
scroll to position [1863, 0]
